Goal: Use online tool/utility: Utilize a website feature to perform a specific function

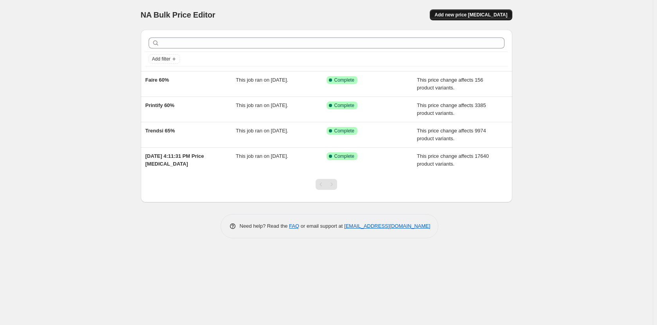
click at [488, 19] on button "Add new price change job" at bounding box center [471, 14] width 82 height 11
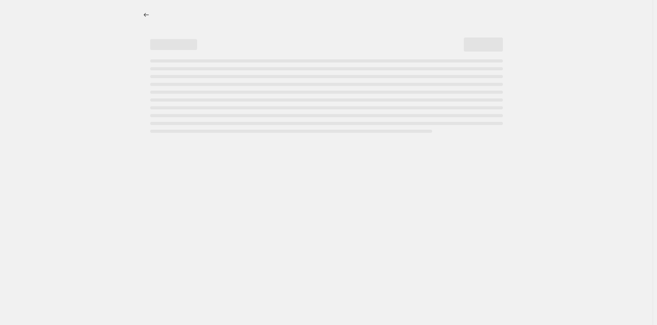
select select "percentage"
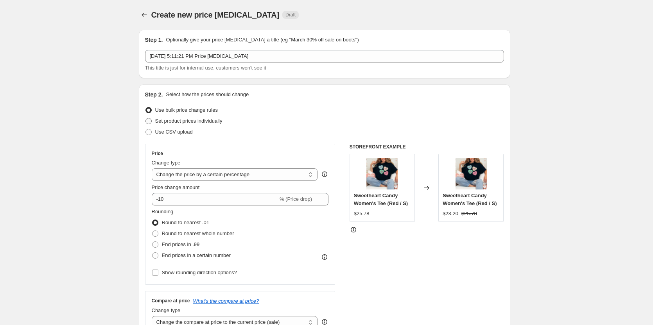
click at [178, 119] on span "Set product prices individually" at bounding box center [188, 121] width 67 height 6
click at [146, 118] on input "Set product prices individually" at bounding box center [145, 118] width 0 height 0
radio input "true"
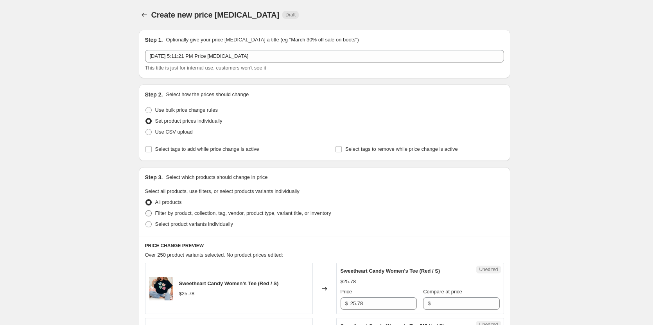
click at [181, 214] on span "Filter by product, collection, tag, vendor, product type, variant title, or inv…" at bounding box center [243, 213] width 176 height 6
click at [146, 211] on input "Filter by product, collection, tag, vendor, product type, variant title, or inv…" at bounding box center [145, 210] width 0 height 0
radio input "true"
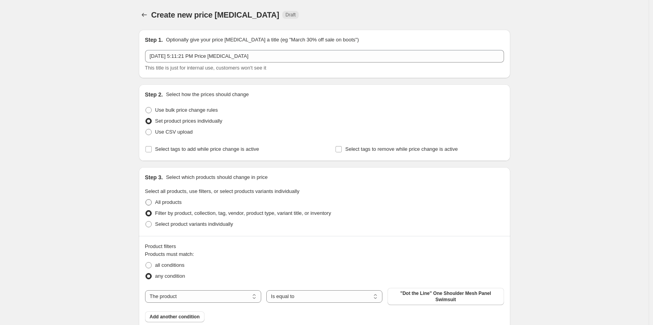
click at [166, 202] on span "All products" at bounding box center [168, 202] width 27 height 6
click at [146, 200] on input "All products" at bounding box center [145, 199] width 0 height 0
radio input "true"
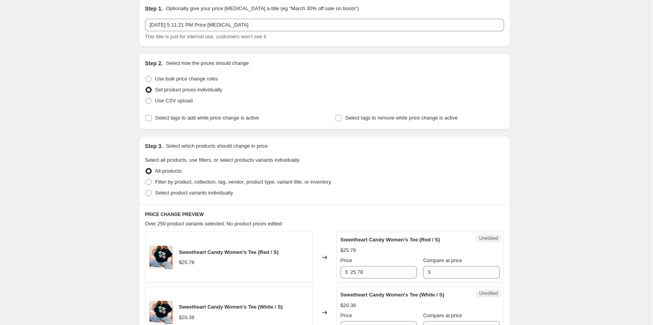
scroll to position [78, 0]
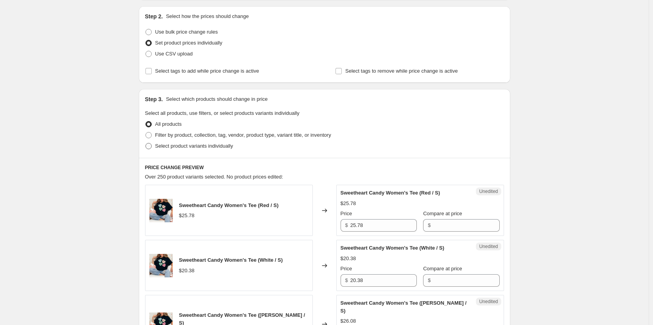
click at [178, 146] on span "Select product variants individually" at bounding box center [194, 146] width 78 height 6
click at [146, 144] on input "Select product variants individually" at bounding box center [145, 143] width 0 height 0
radio input "true"
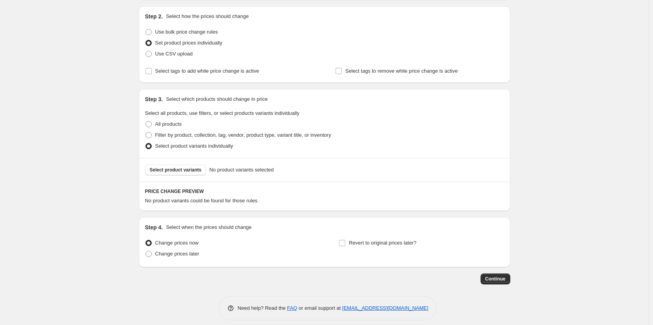
click at [183, 163] on div "Select product variants No product variants selected" at bounding box center [324, 170] width 371 height 24
click at [185, 169] on span "Select product variants" at bounding box center [176, 170] width 52 height 6
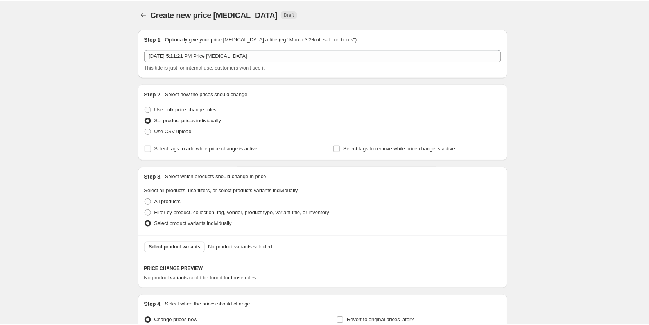
scroll to position [0, 0]
